Goal: Task Accomplishment & Management: Use online tool/utility

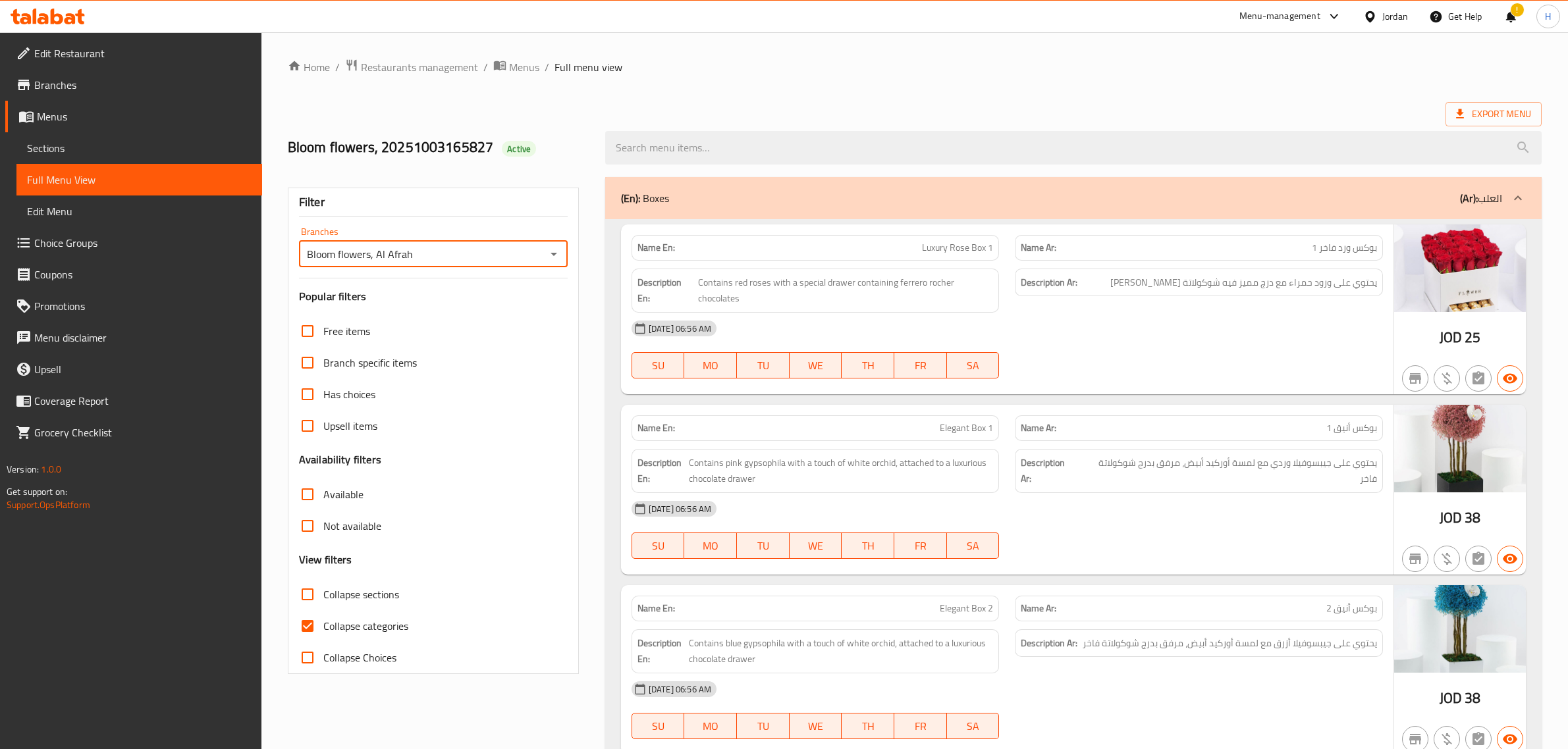
scroll to position [4037, 0]
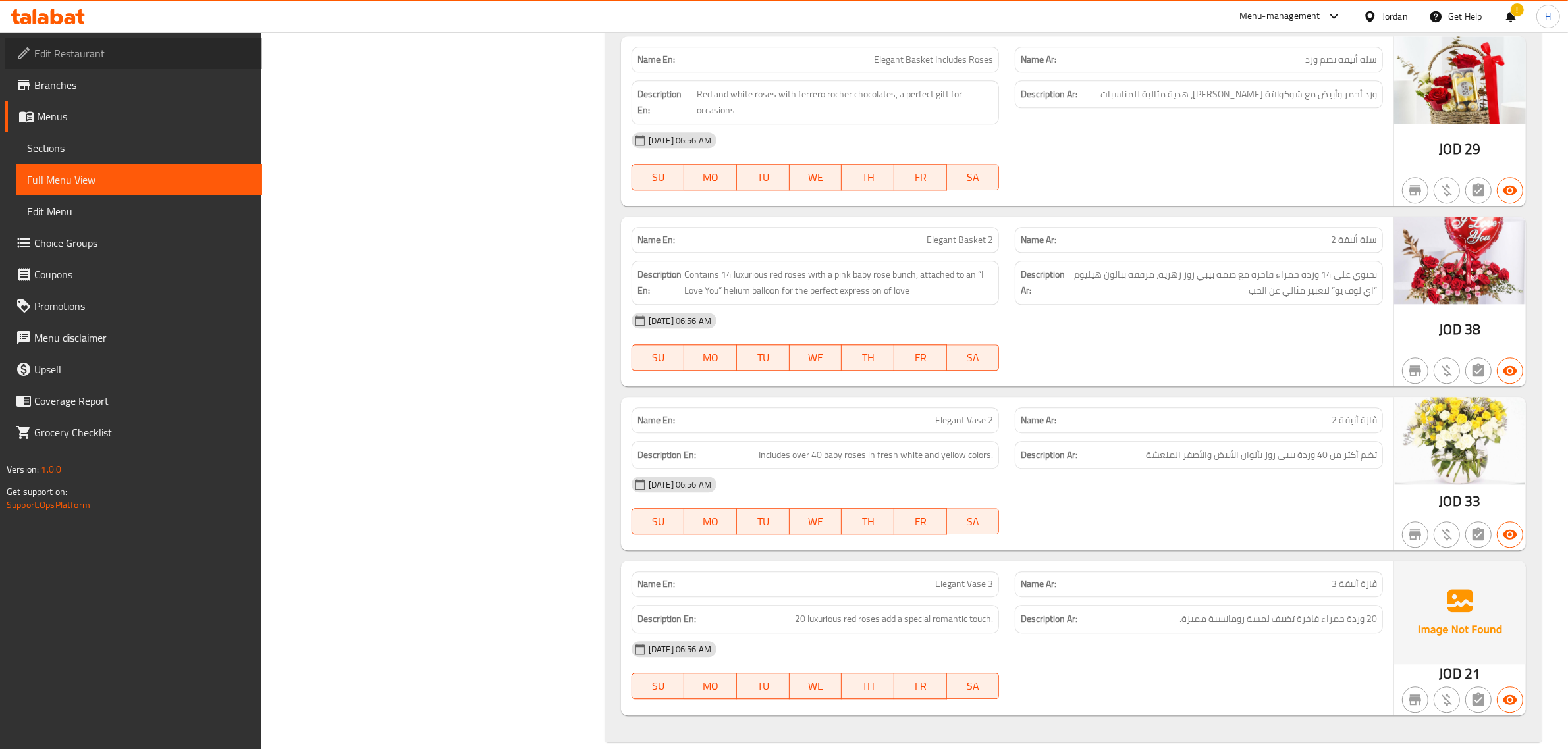
click at [143, 56] on span "Edit Restaurant" at bounding box center [143, 53] width 218 height 16
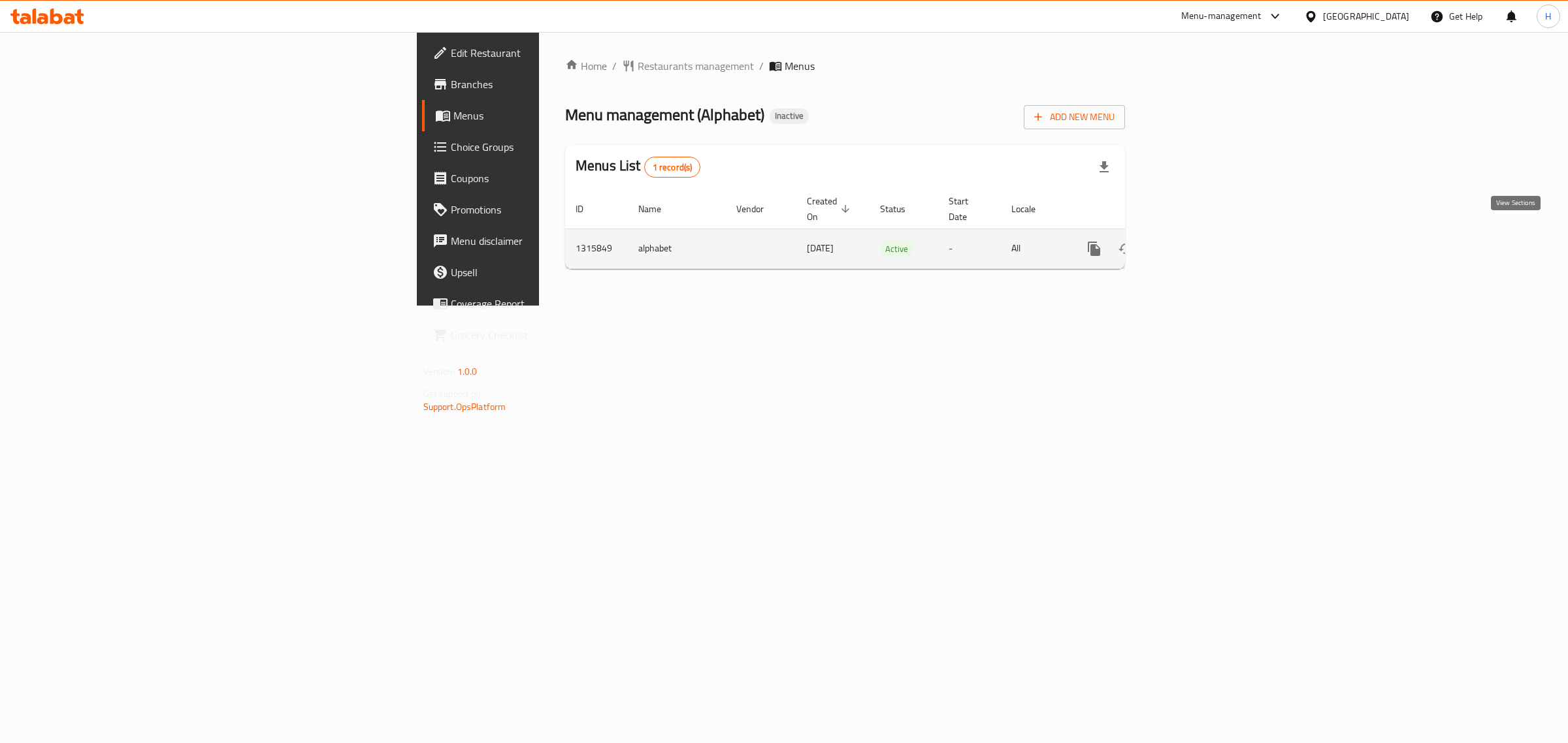
click at [1194, 243] on icon "enhanced table" at bounding box center [1188, 248] width 12 height 12
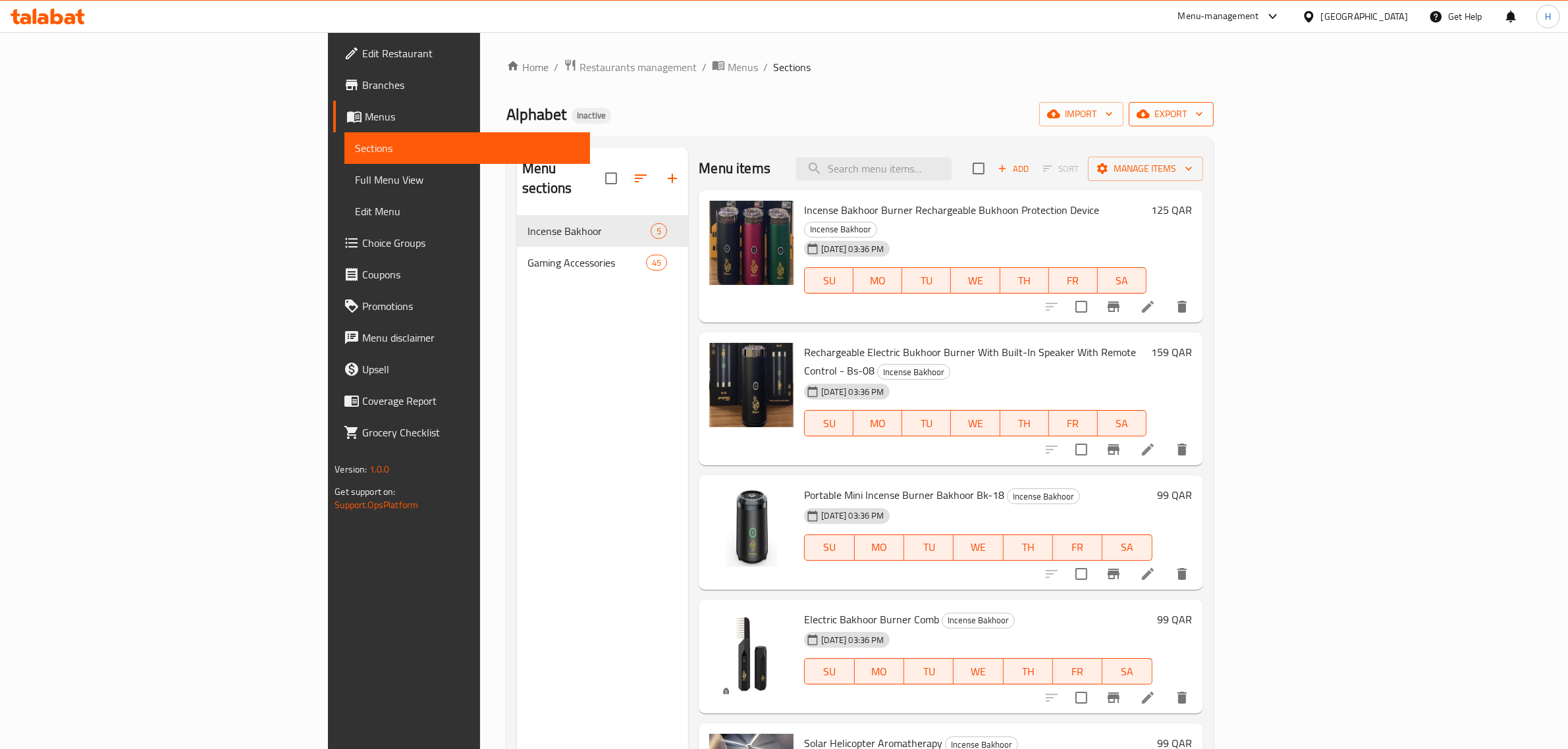
click at [1203, 114] on span "export" at bounding box center [1171, 114] width 64 height 17
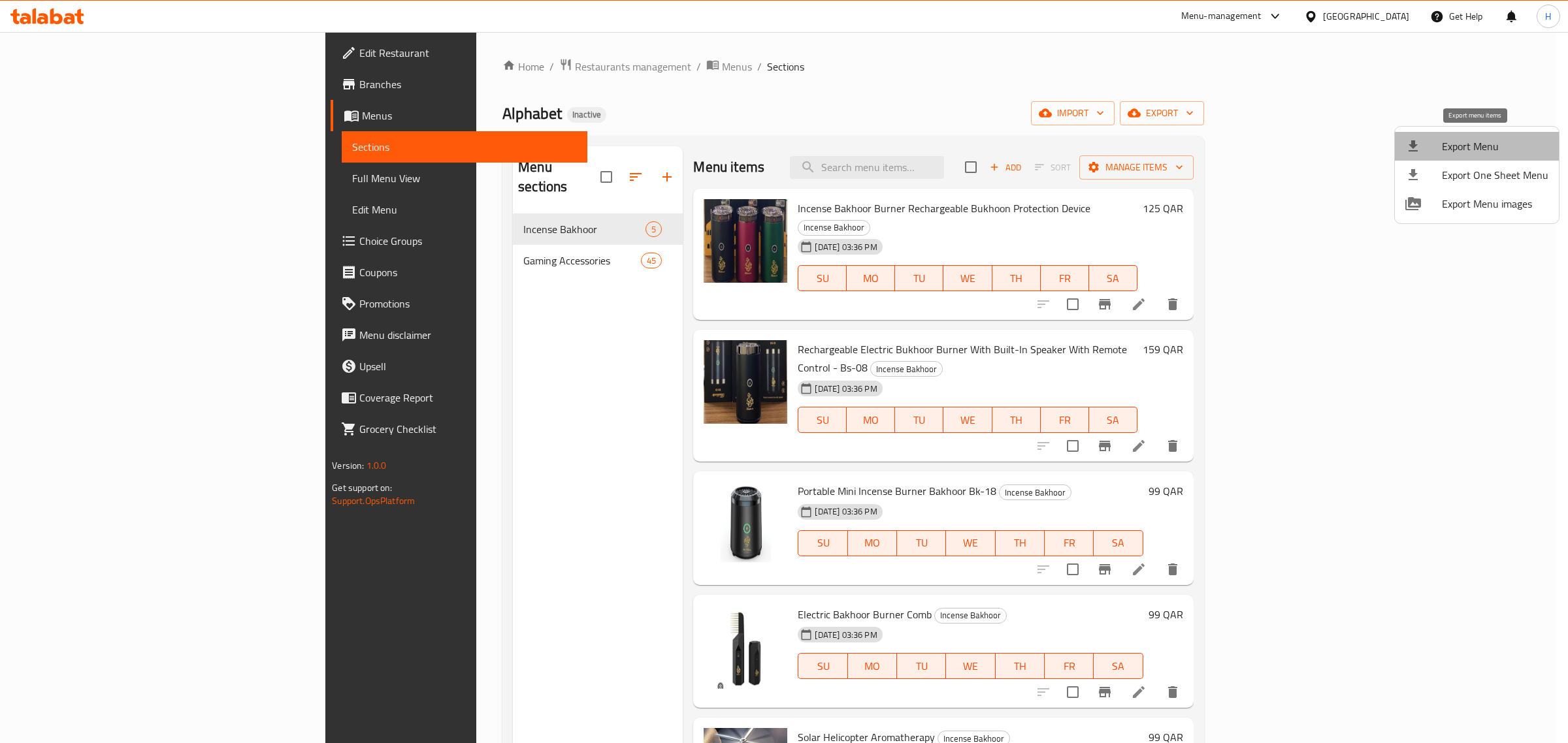
click at [1498, 150] on span "Export Menu" at bounding box center [1495, 146] width 107 height 16
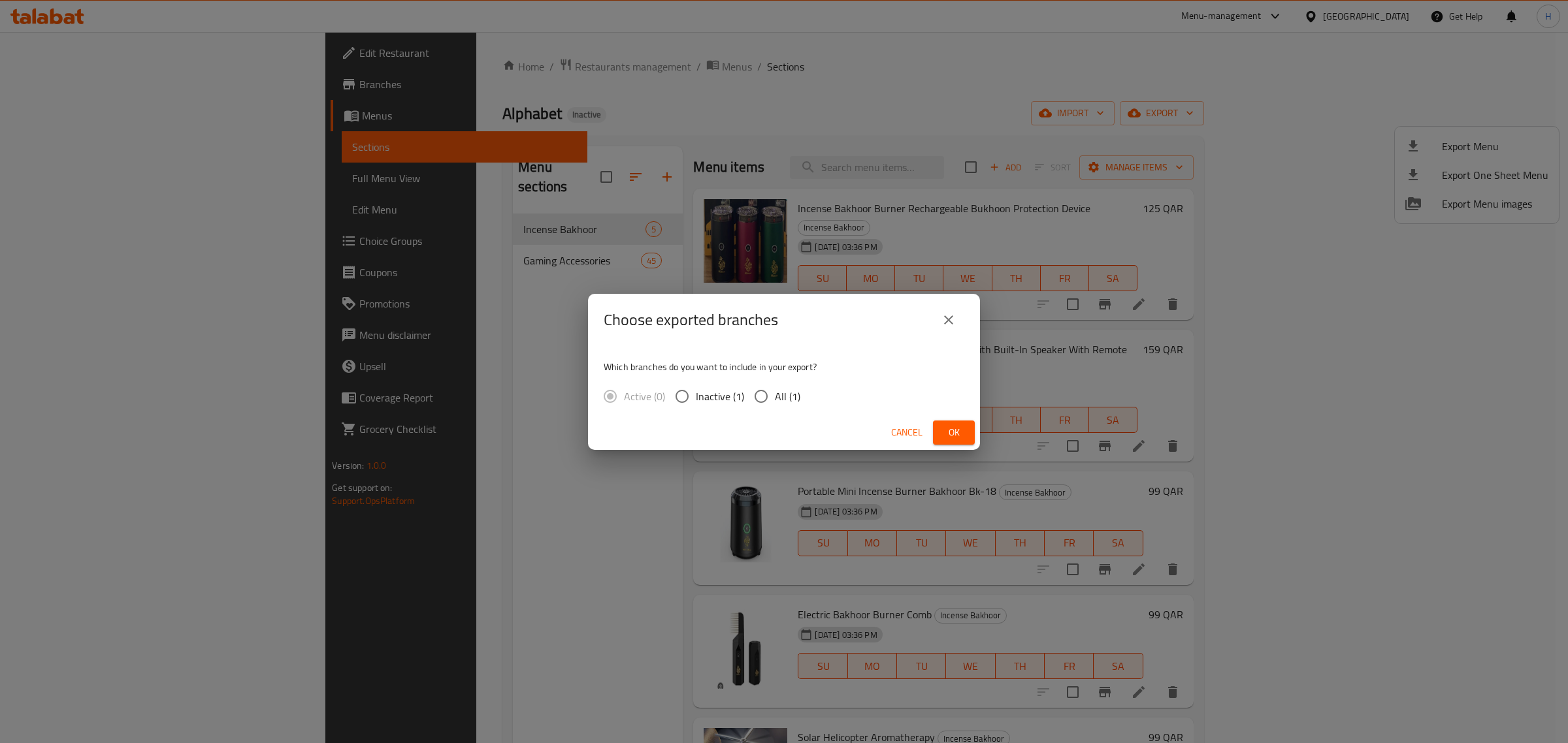
click at [756, 396] on input "All (1)" at bounding box center [761, 396] width 28 height 28
radio input "true"
click at [941, 429] on button "Ok" at bounding box center [954, 432] width 42 height 24
